Goal: Information Seeking & Learning: Learn about a topic

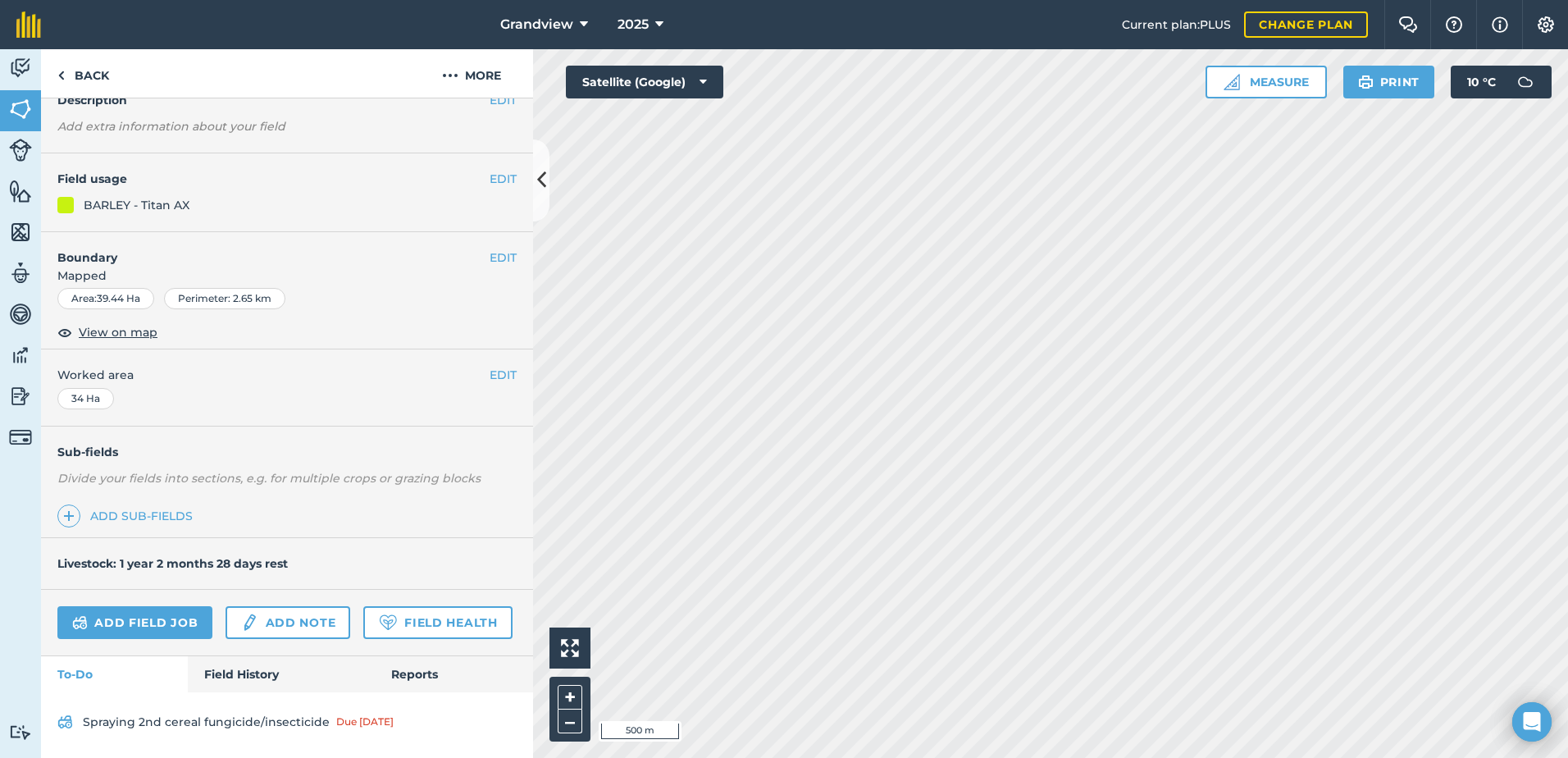
scroll to position [126, 0]
click at [256, 675] on link "Field History" at bounding box center [281, 674] width 186 height 36
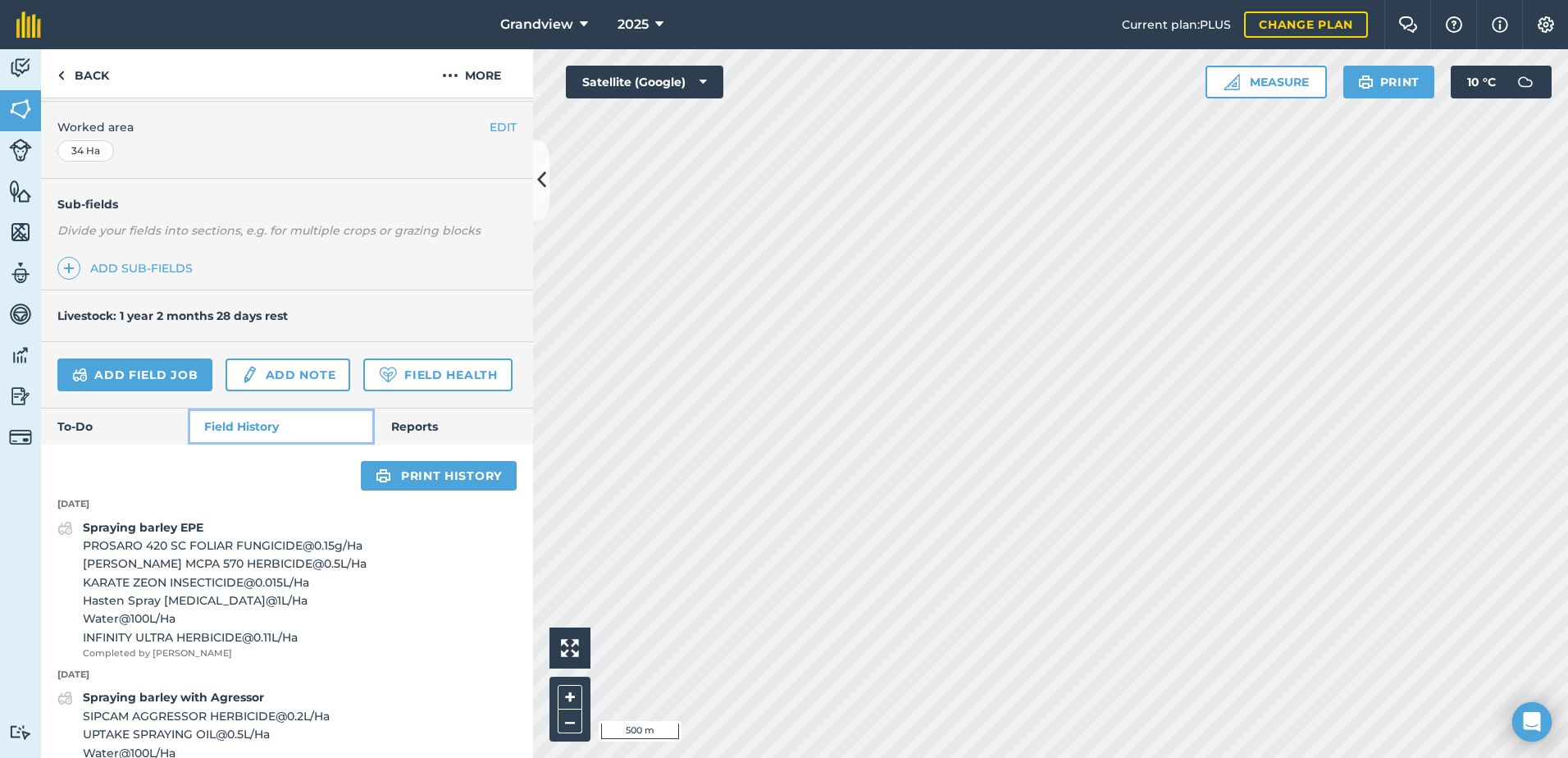
scroll to position [410, 0]
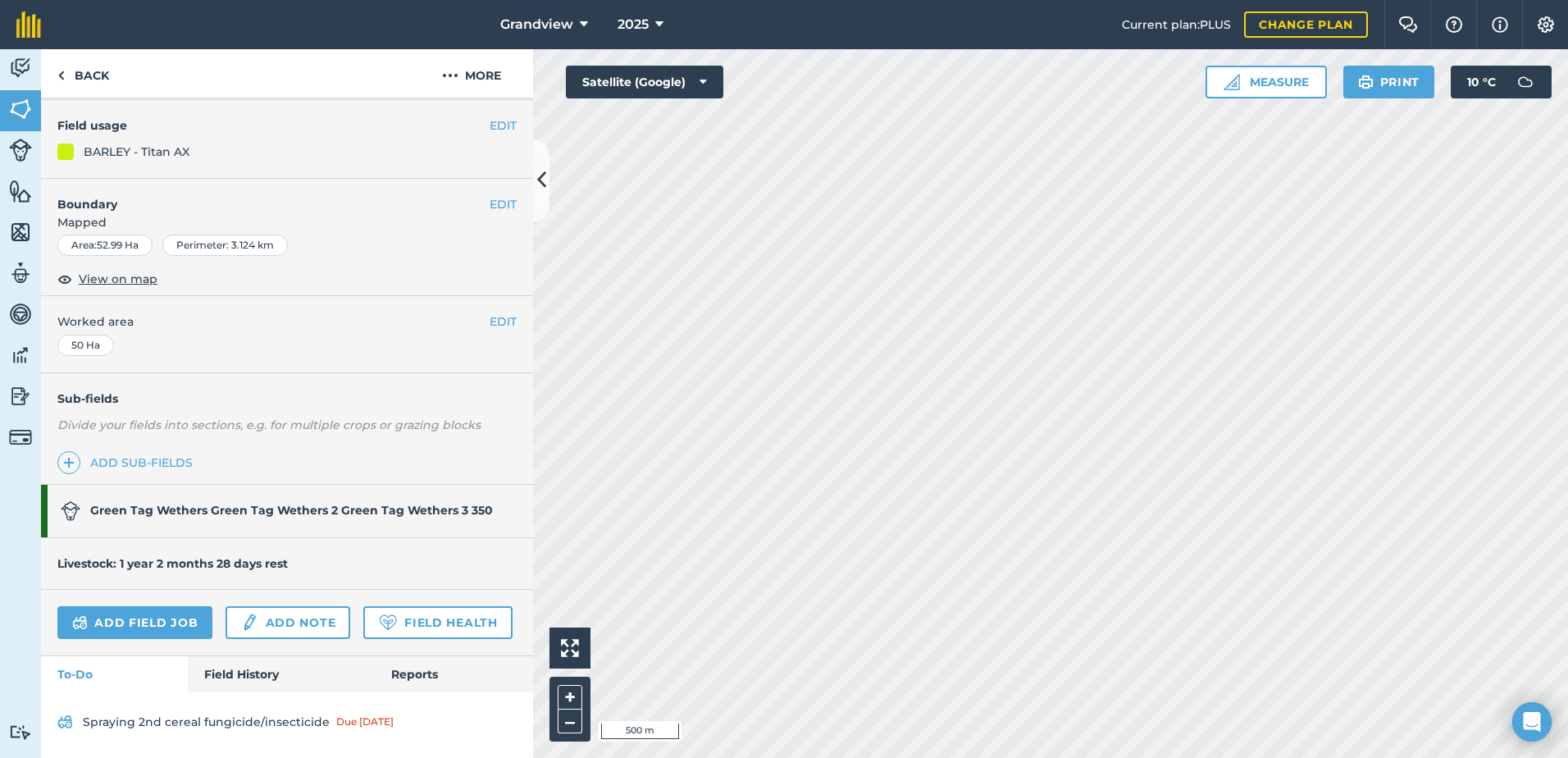
scroll to position [128, 0]
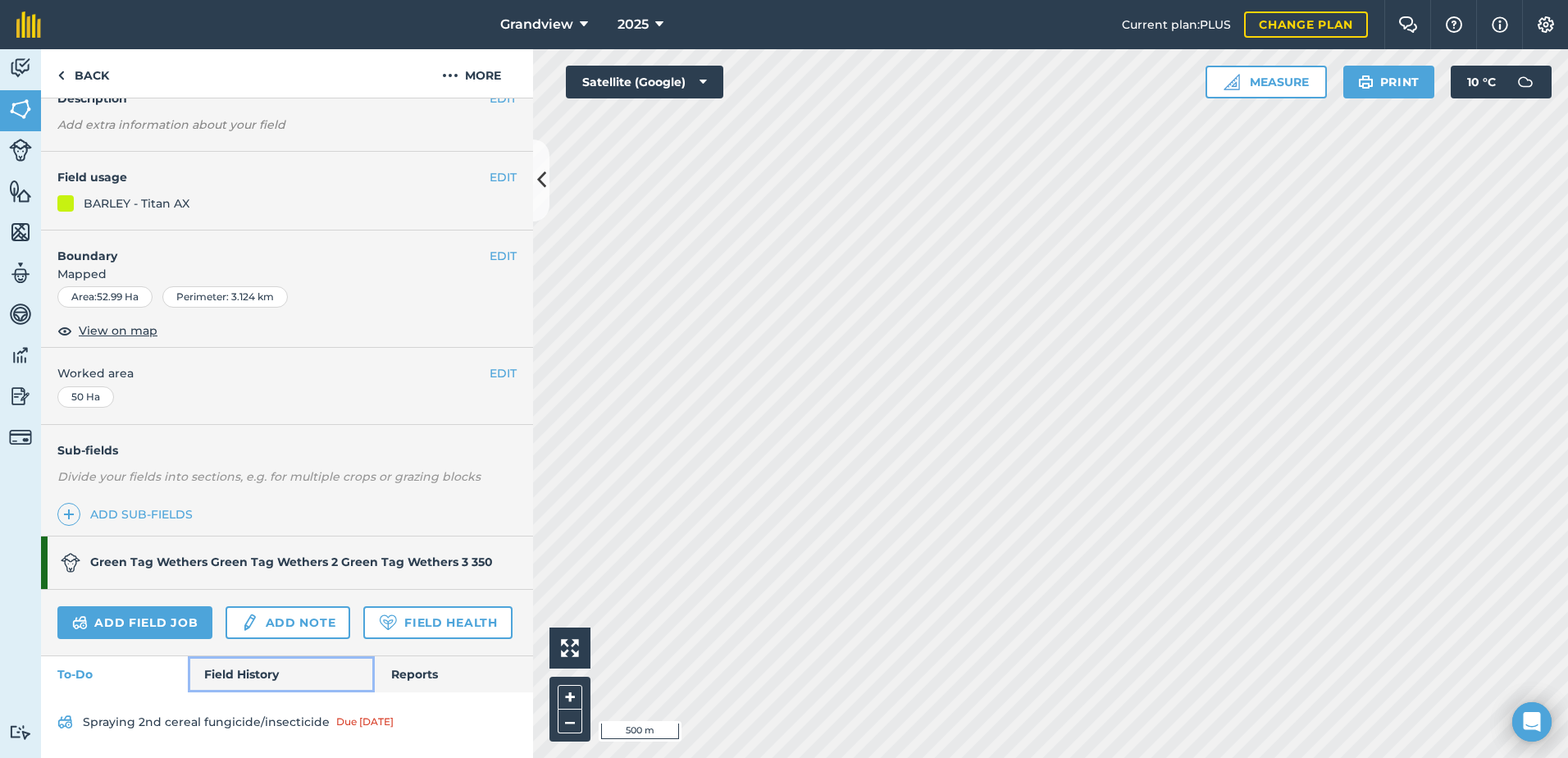
click at [250, 666] on link "Field History" at bounding box center [281, 674] width 186 height 36
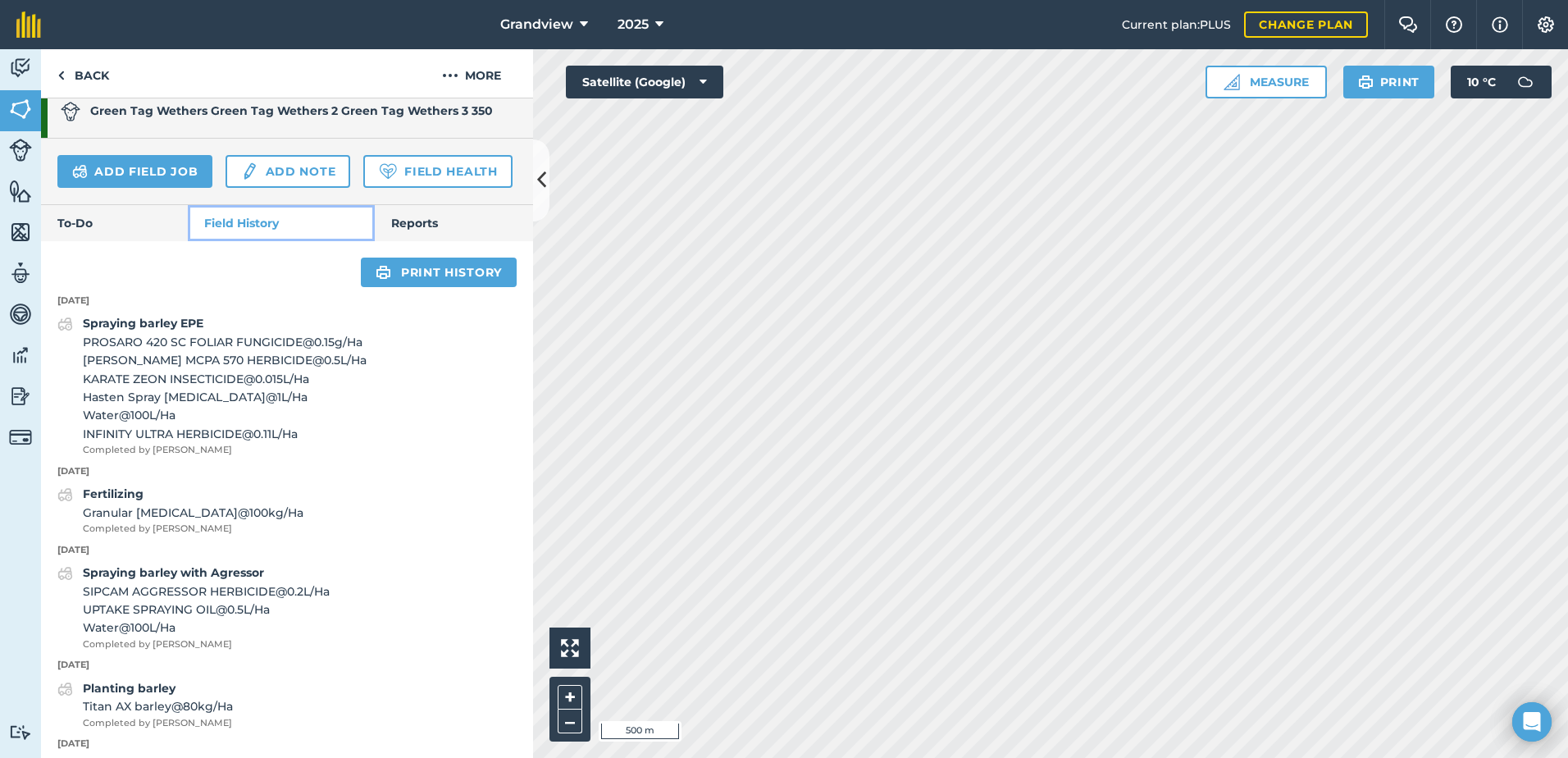
scroll to position [539, 0]
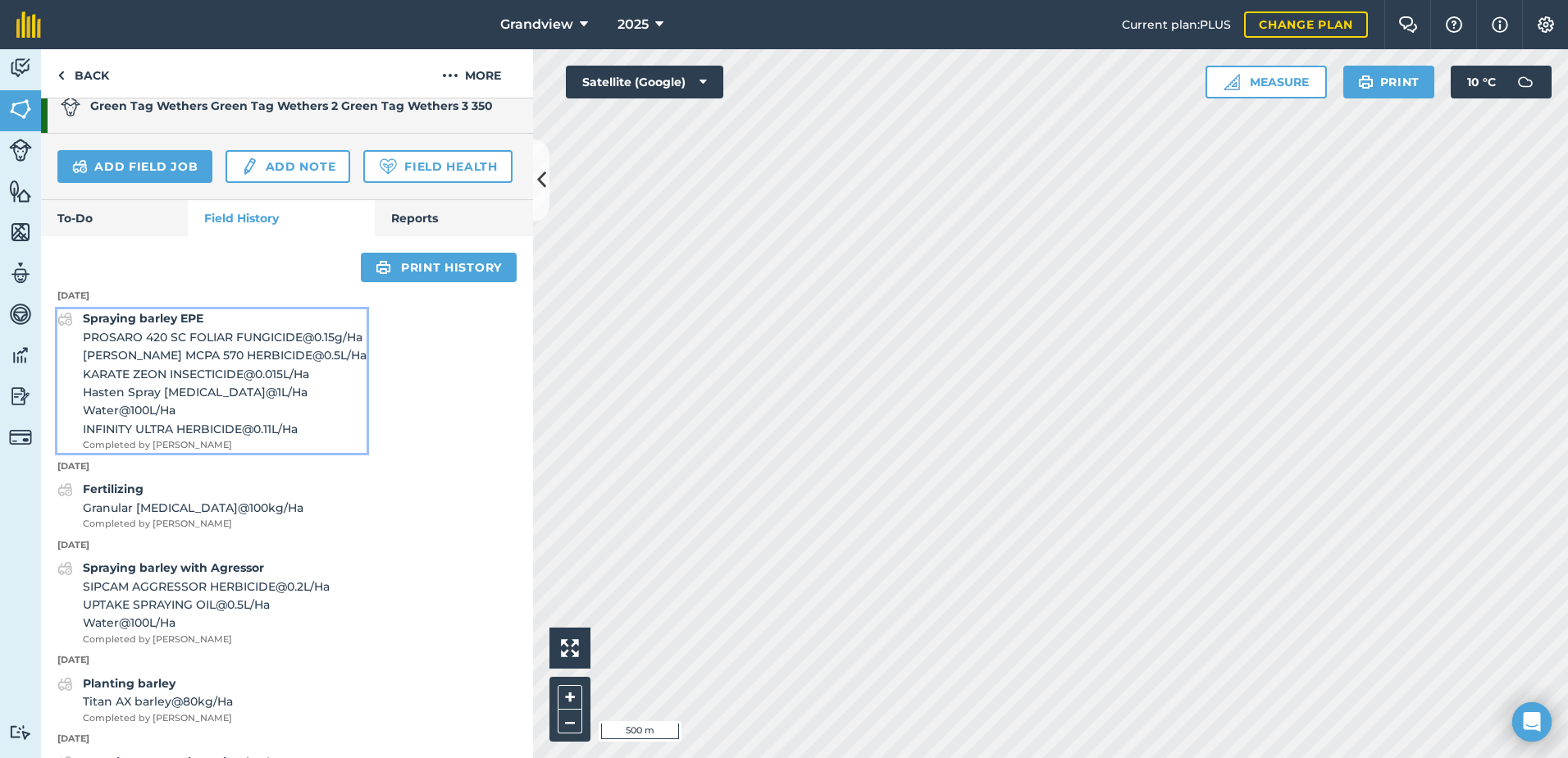
click at [200, 364] on span "[PERSON_NAME] MCPA 570 HERBICIDE @ 0.5 L / Ha" at bounding box center [225, 356] width 284 height 18
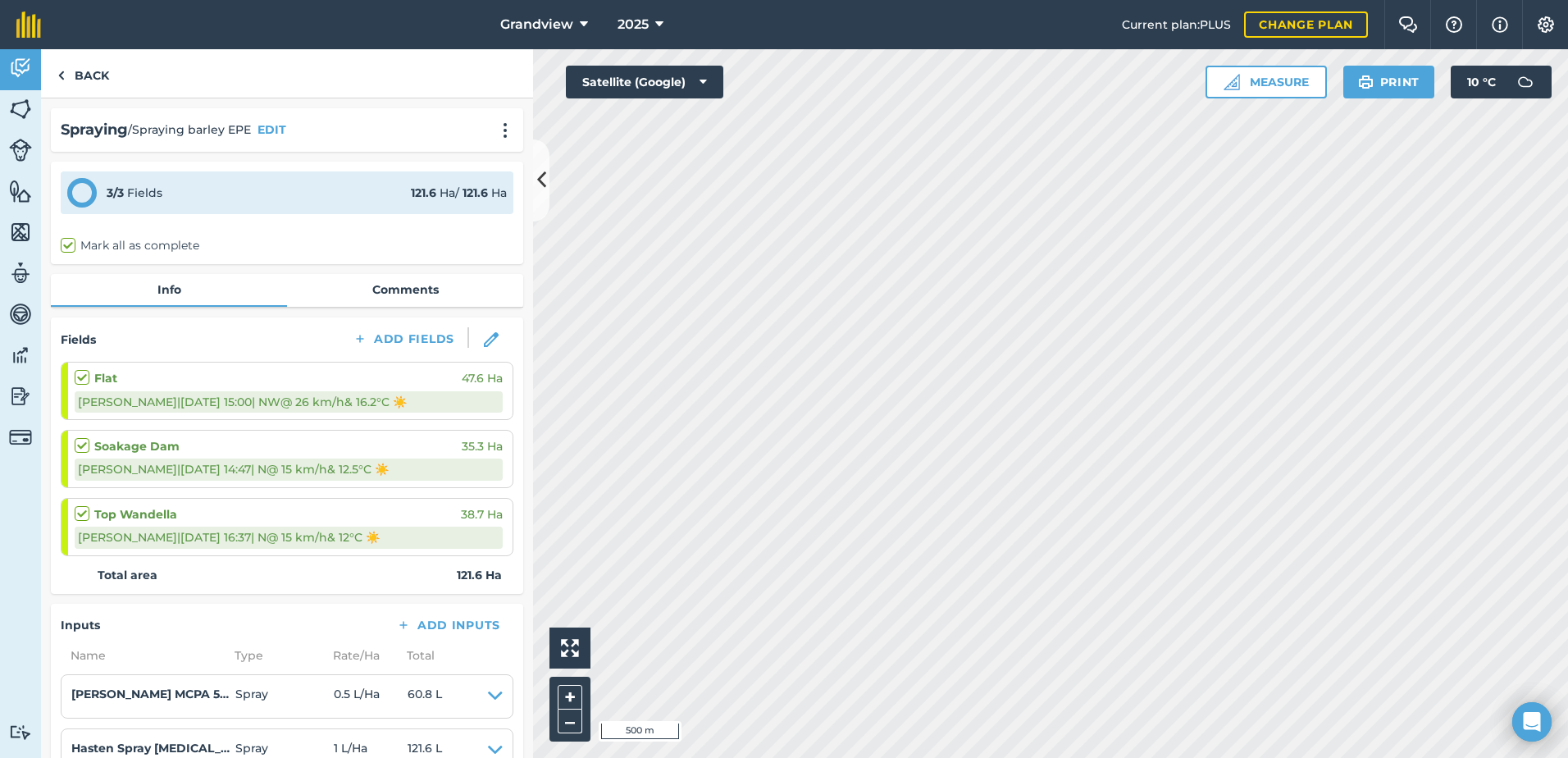
scroll to position [82, 0]
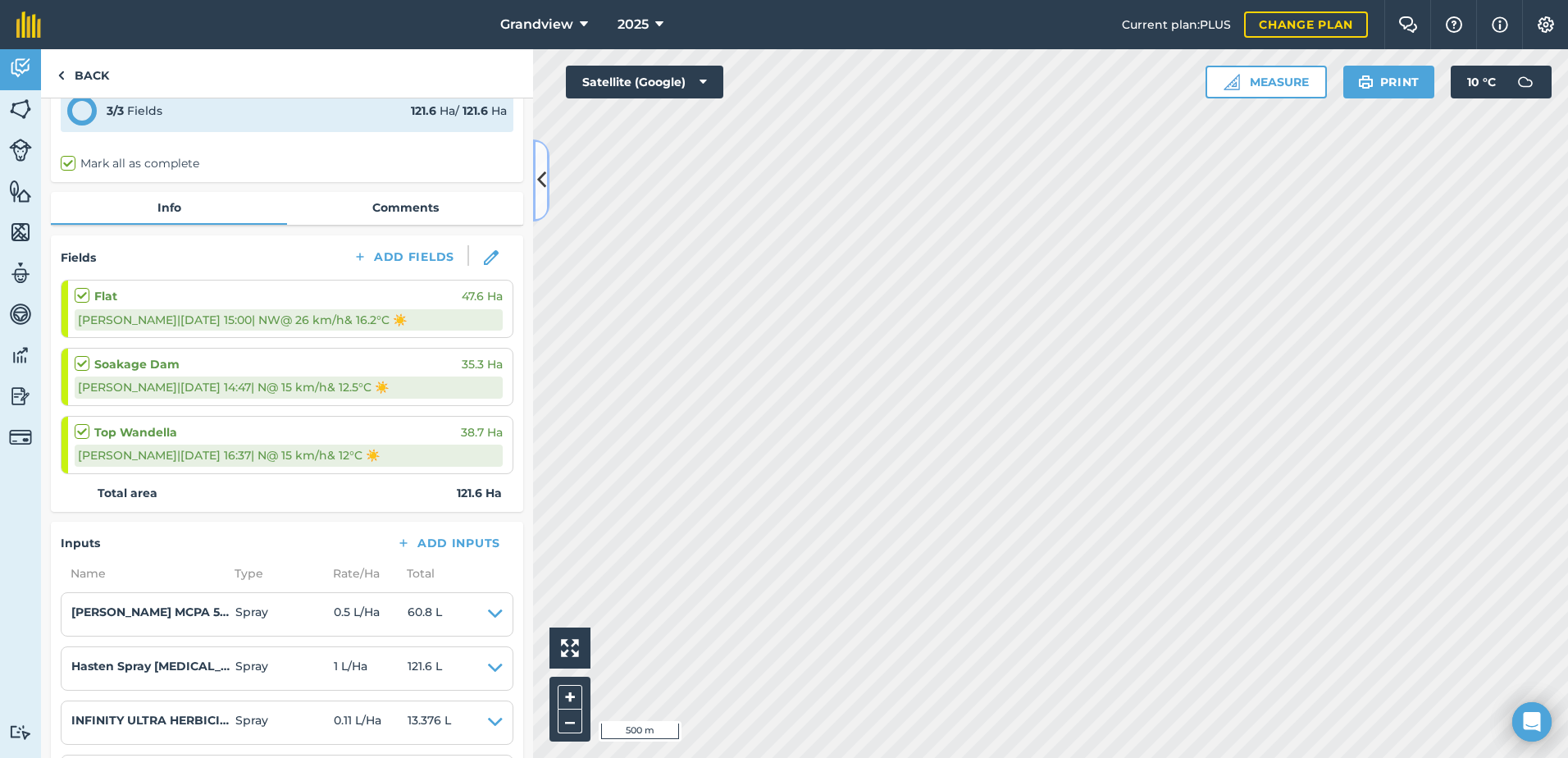
click at [544, 178] on icon at bounding box center [542, 180] width 9 height 29
